Goal: Check status: Check status

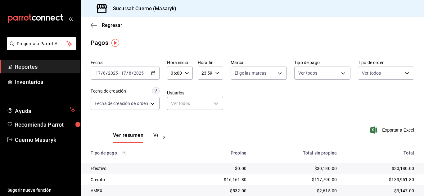
click at [133, 71] on input "2025" at bounding box center [138, 73] width 11 height 5
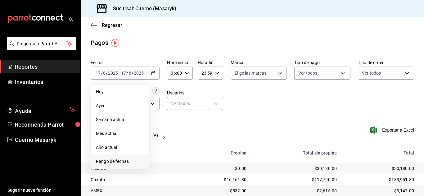
click at [111, 163] on span "Rango de fechas" at bounding box center [120, 161] width 48 height 7
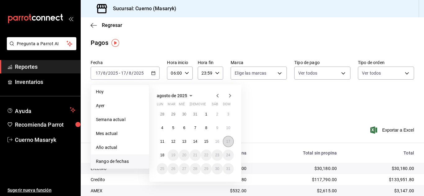
click at [227, 143] on abbr "17" at bounding box center [228, 142] width 4 height 4
click at [160, 156] on button "18" at bounding box center [162, 155] width 11 height 11
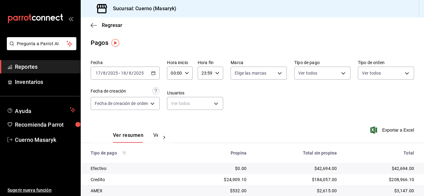
click at [187, 71] on icon "button" at bounding box center [187, 73] width 4 height 4
click at [173, 117] on span "06" at bounding box center [174, 116] width 2 height 5
type input "06:00"
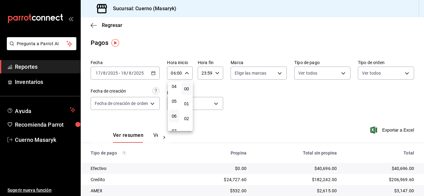
click at [301, 88] on div at bounding box center [212, 98] width 424 height 196
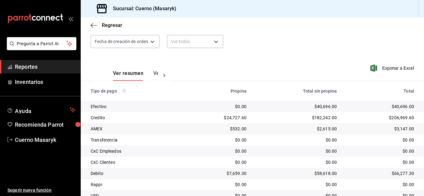
scroll to position [89, 0]
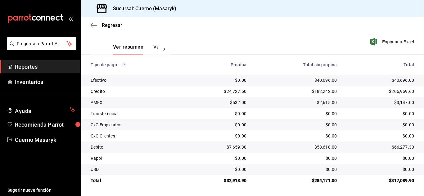
drag, startPoint x: 155, startPoint y: 4, endPoint x: 281, endPoint y: 26, distance: 128.2
click at [322, 72] on th "Total sin propina" at bounding box center [296, 65] width 90 height 20
